Goal: Task Accomplishment & Management: Use online tool/utility

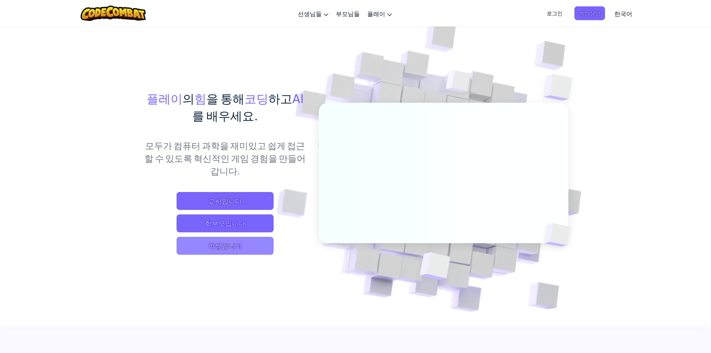
click at [230, 251] on span "학생입니다" at bounding box center [225, 246] width 97 height 18
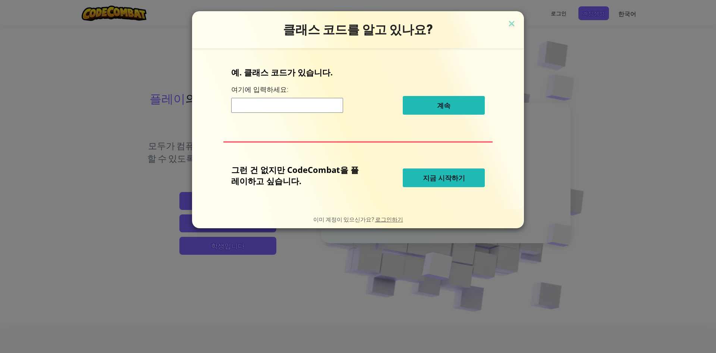
click at [444, 187] on div "그런 건 없지만 CodeCombat을 플레이하고 싶습니다. 지금 시작하기" at bounding box center [358, 178] width 254 height 28
click at [442, 171] on button "지금 시작하기" at bounding box center [444, 177] width 82 height 19
click at [441, 179] on span "지금 시작하기" at bounding box center [444, 177] width 42 height 9
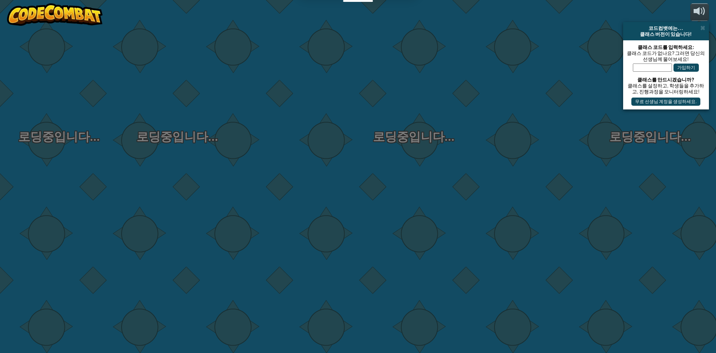
select select "ko"
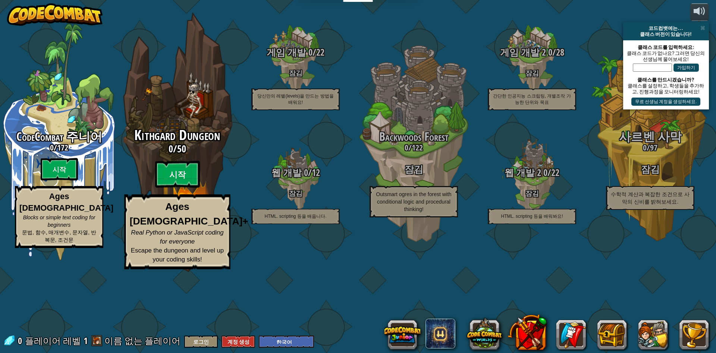
click at [187, 188] on btn "시작" at bounding box center [177, 174] width 45 height 27
select select "ko"
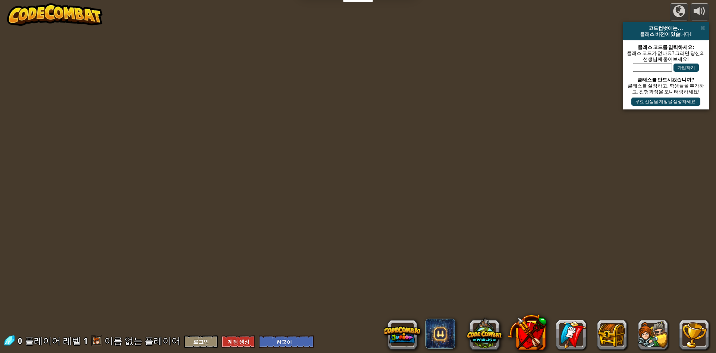
select select "ko"
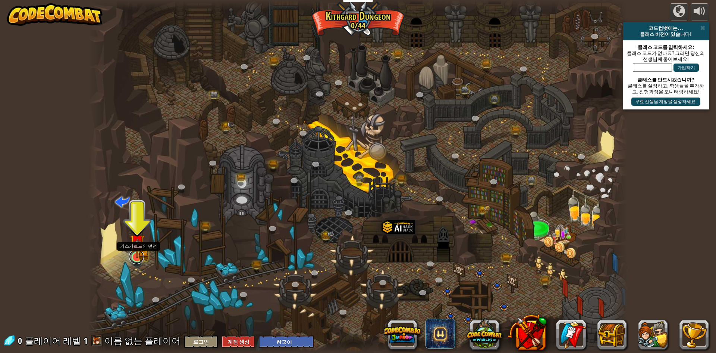
click at [140, 259] on link at bounding box center [136, 256] width 15 height 15
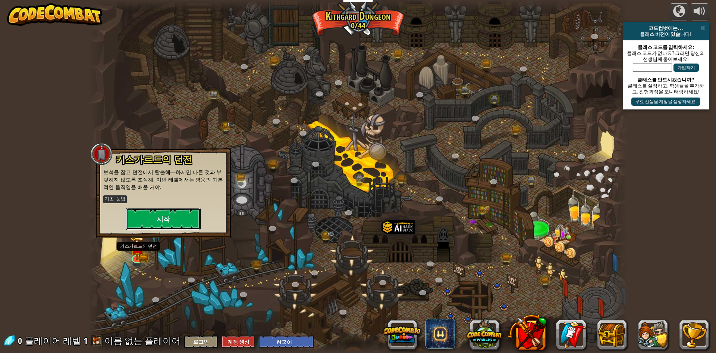
click at [165, 214] on button "시작" at bounding box center [163, 218] width 75 height 22
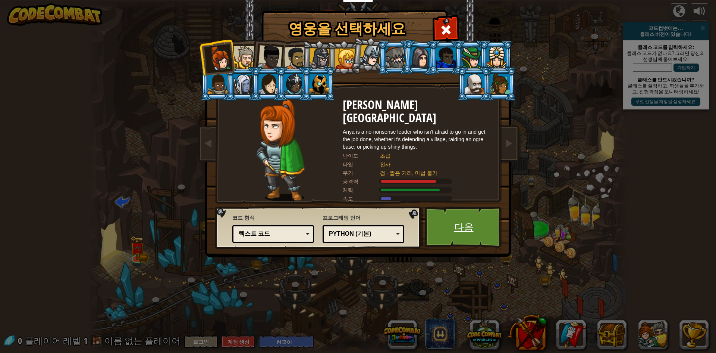
click at [456, 225] on link "다음" at bounding box center [464, 226] width 78 height 41
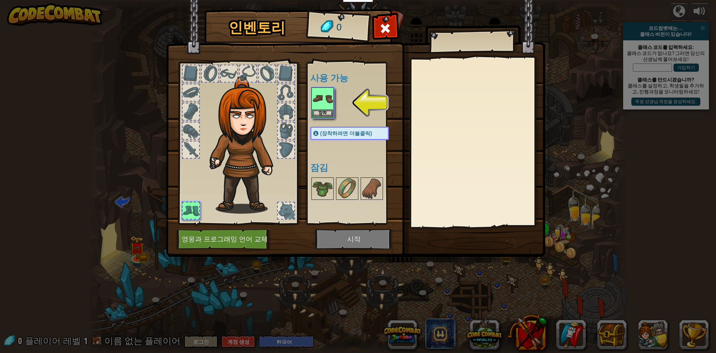
click at [364, 243] on img at bounding box center [356, 121] width 380 height 271
click at [324, 113] on button "장착" at bounding box center [322, 113] width 21 height 8
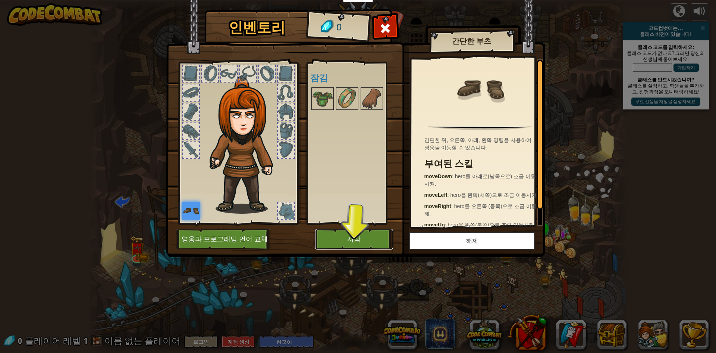
click at [353, 231] on button "시작" at bounding box center [354, 239] width 78 height 21
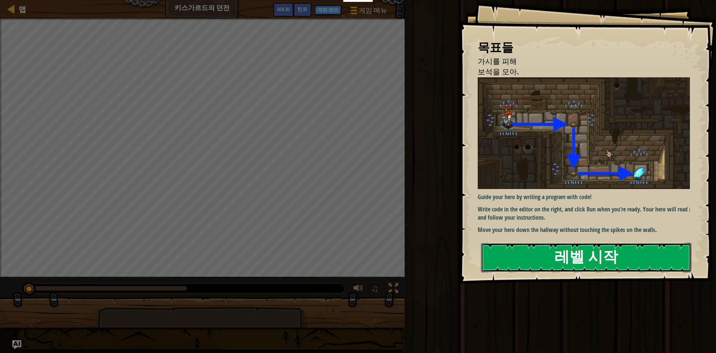
click at [559, 259] on button "레벨 시작" at bounding box center [586, 257] width 210 height 29
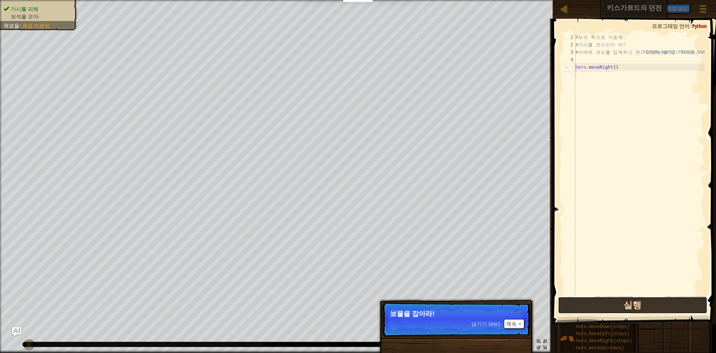
click at [594, 303] on button "실행" at bounding box center [633, 304] width 150 height 17
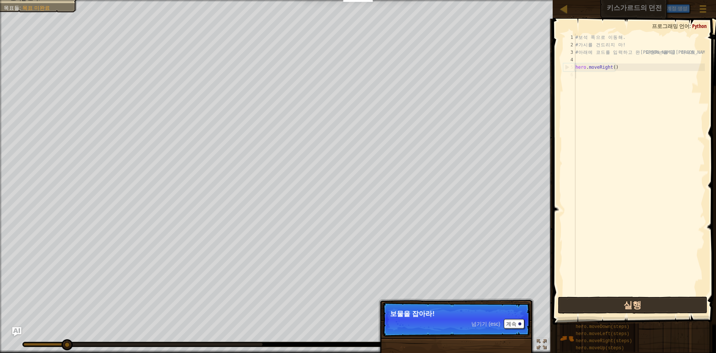
scroll to position [3, 0]
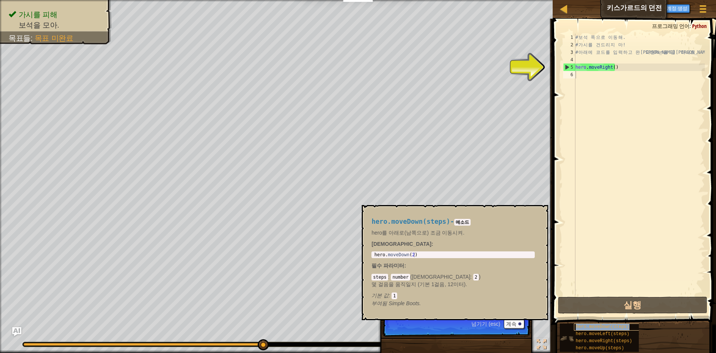
click at [624, 326] on span "hero.moveDown(steps)" at bounding box center [603, 326] width 54 height 5
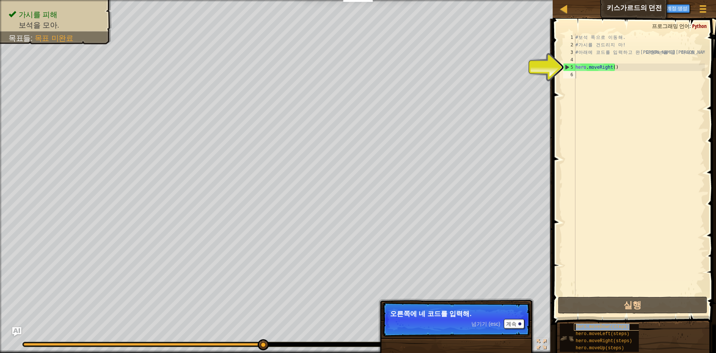
click at [624, 326] on span "hero.moveDown(steps)" at bounding box center [603, 326] width 54 height 5
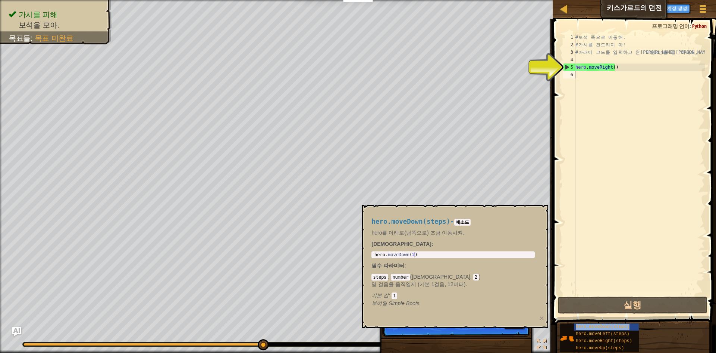
drag, startPoint x: 624, startPoint y: 326, endPoint x: 636, endPoint y: 172, distance: 154.2
click at [636, 172] on div "힌트 1 2 3 4 5 6 # 보 석 쪽 으 로 이 동 해 . # 가 시 를 건 드 리 지 마 ! # 아 래 에 코 드 를 입 력 하 고 완 …" at bounding box center [634, 184] width 166 height 330
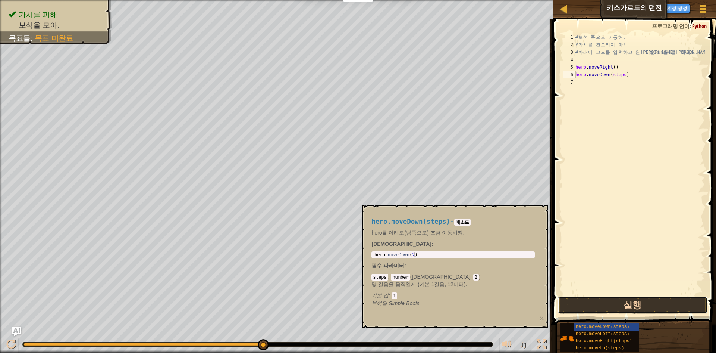
click at [668, 302] on button "실행" at bounding box center [633, 304] width 150 height 17
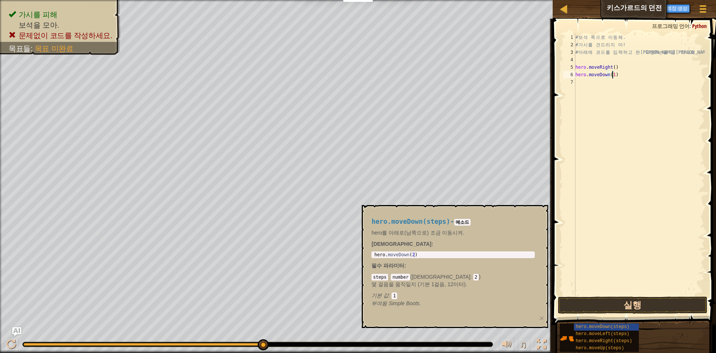
scroll to position [3, 3]
type textarea "hero.moveDown(1)"
click at [659, 305] on button "실행" at bounding box center [633, 304] width 150 height 17
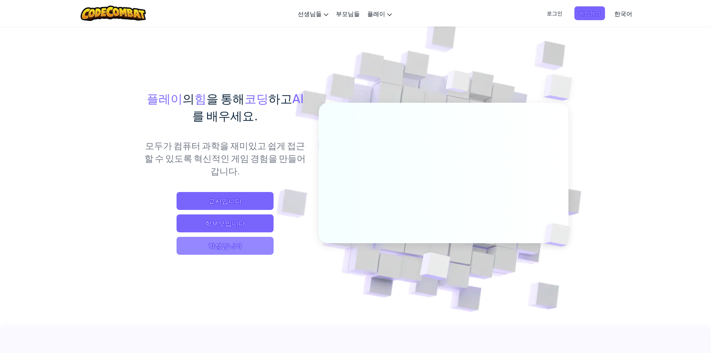
click at [210, 247] on span "학생입니다" at bounding box center [225, 246] width 97 height 18
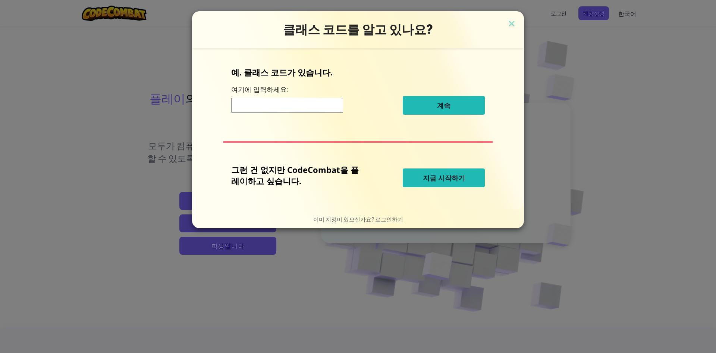
click at [456, 177] on span "지금 시작하기" at bounding box center [444, 177] width 42 height 9
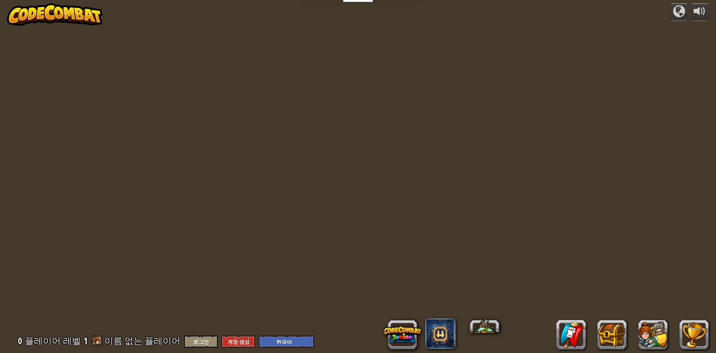
select select "ko"
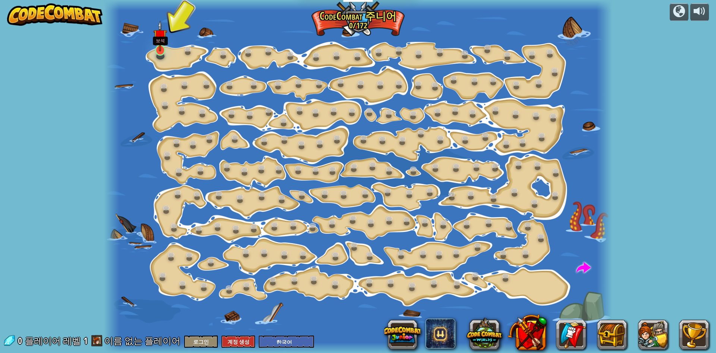
click at [158, 45] on img at bounding box center [159, 36] width 13 height 31
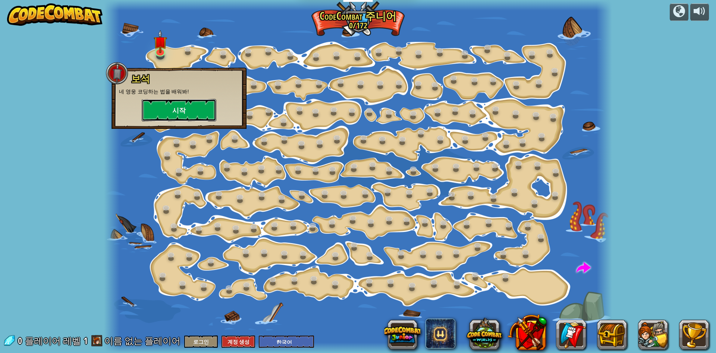
click at [193, 101] on button "시작" at bounding box center [179, 110] width 75 height 22
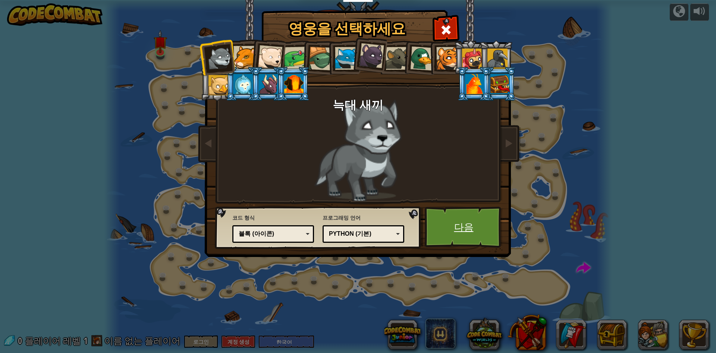
click at [465, 221] on link "다음" at bounding box center [464, 226] width 78 height 41
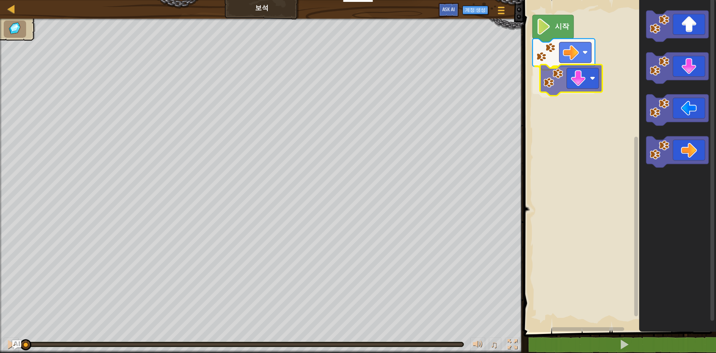
click at [571, 87] on div "시작" at bounding box center [619, 163] width 195 height 335
